Goal: Information Seeking & Learning: Learn about a topic

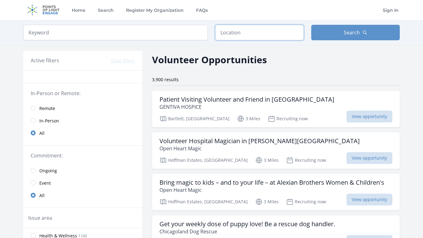
click at [236, 38] on input "text" at bounding box center [259, 32] width 89 height 15
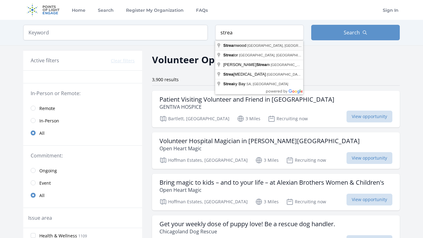
type input "Streamwood, IL, USA"
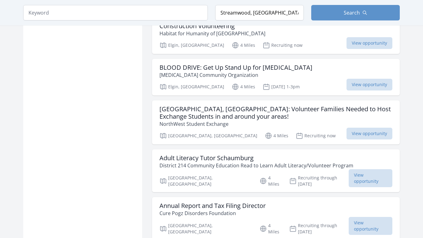
scroll to position [727, 0]
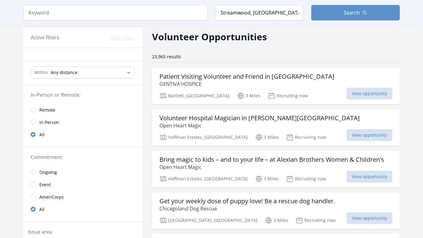
scroll to position [21, 0]
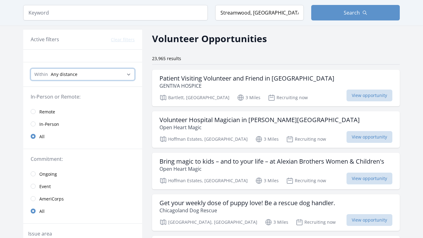
click at [97, 73] on select "Any distance , 5 Miles , 20 Miles , 50 Miles , 100 Miles" at bounding box center [83, 74] width 104 height 12
select select "32186"
click at [31, 68] on select "Any distance , 5 Miles , 20 Miles , 50 Miles , 100 Miles" at bounding box center [83, 74] width 104 height 12
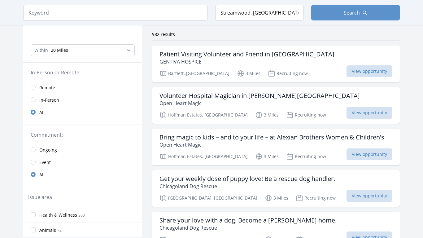
scroll to position [50, 0]
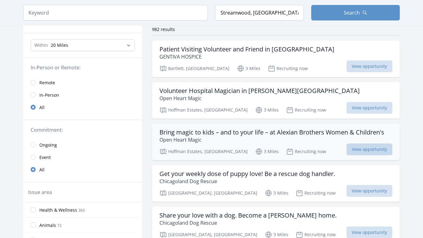
click at [367, 147] on span "View opportunity" at bounding box center [370, 149] width 46 height 12
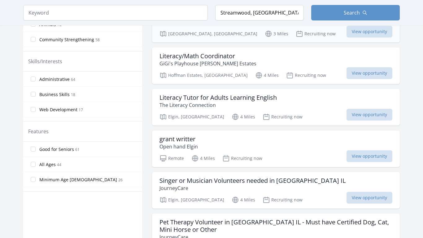
scroll to position [251, 0]
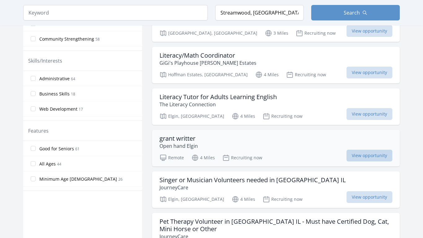
click at [360, 157] on span "View opportunity" at bounding box center [370, 156] width 46 height 12
